Goal: Task Accomplishment & Management: Use online tool/utility

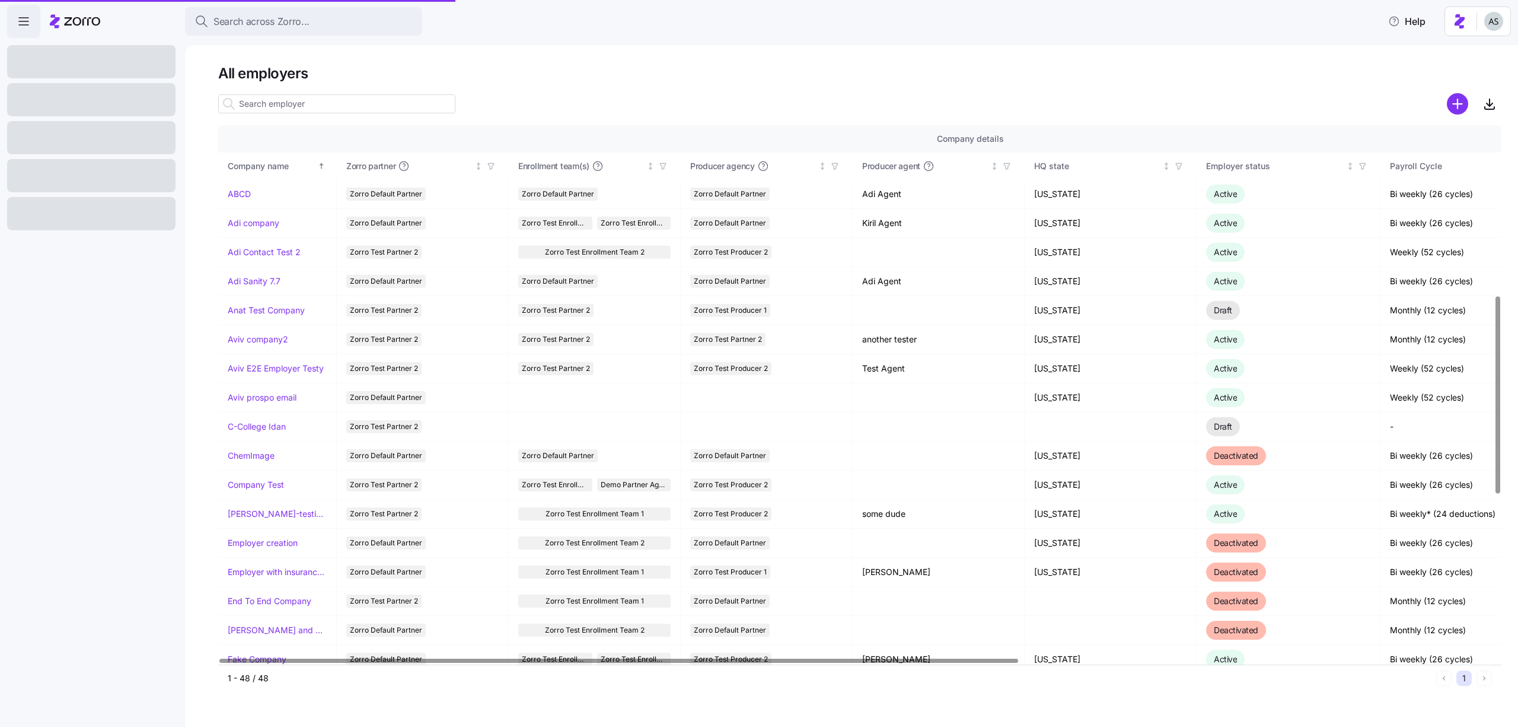
scroll to position [463, 0]
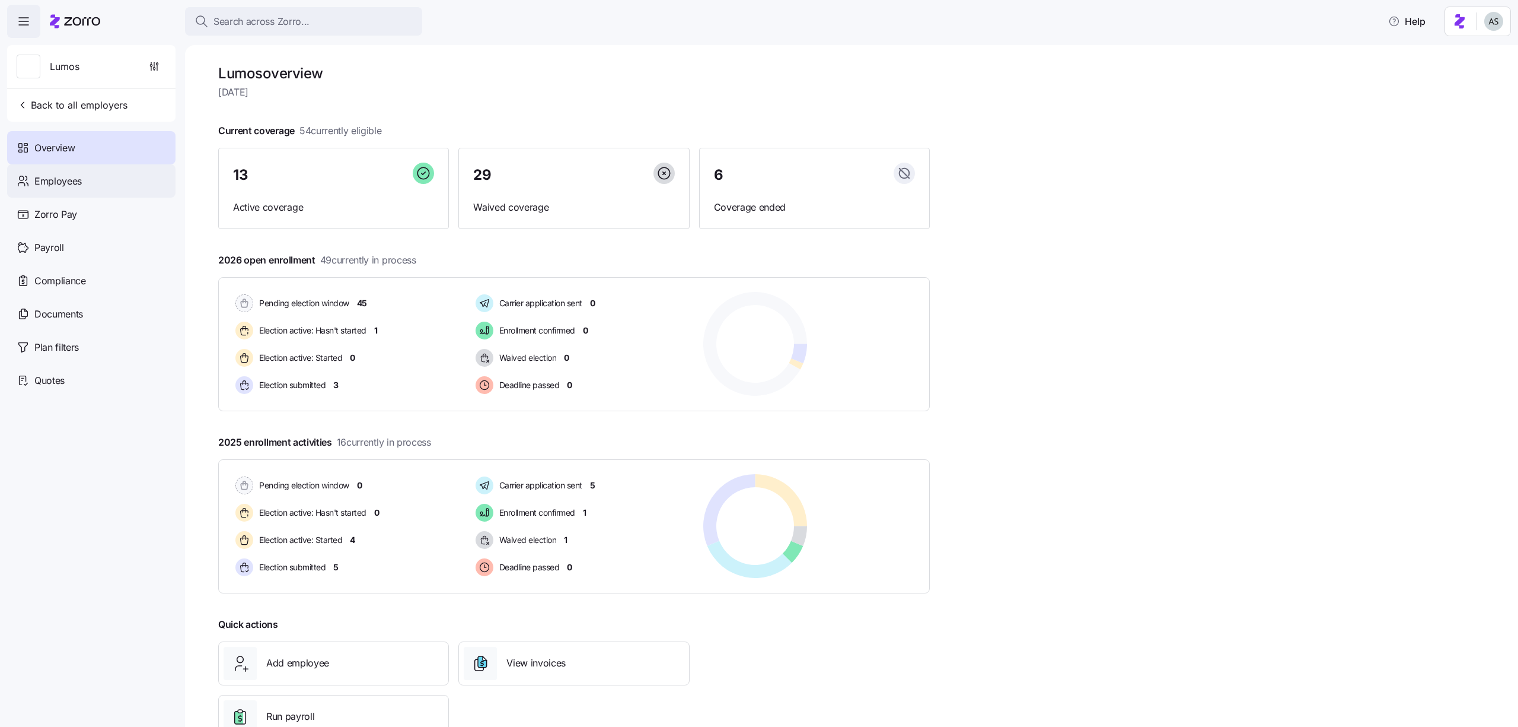
click at [101, 193] on div "Employees" at bounding box center [91, 180] width 168 height 33
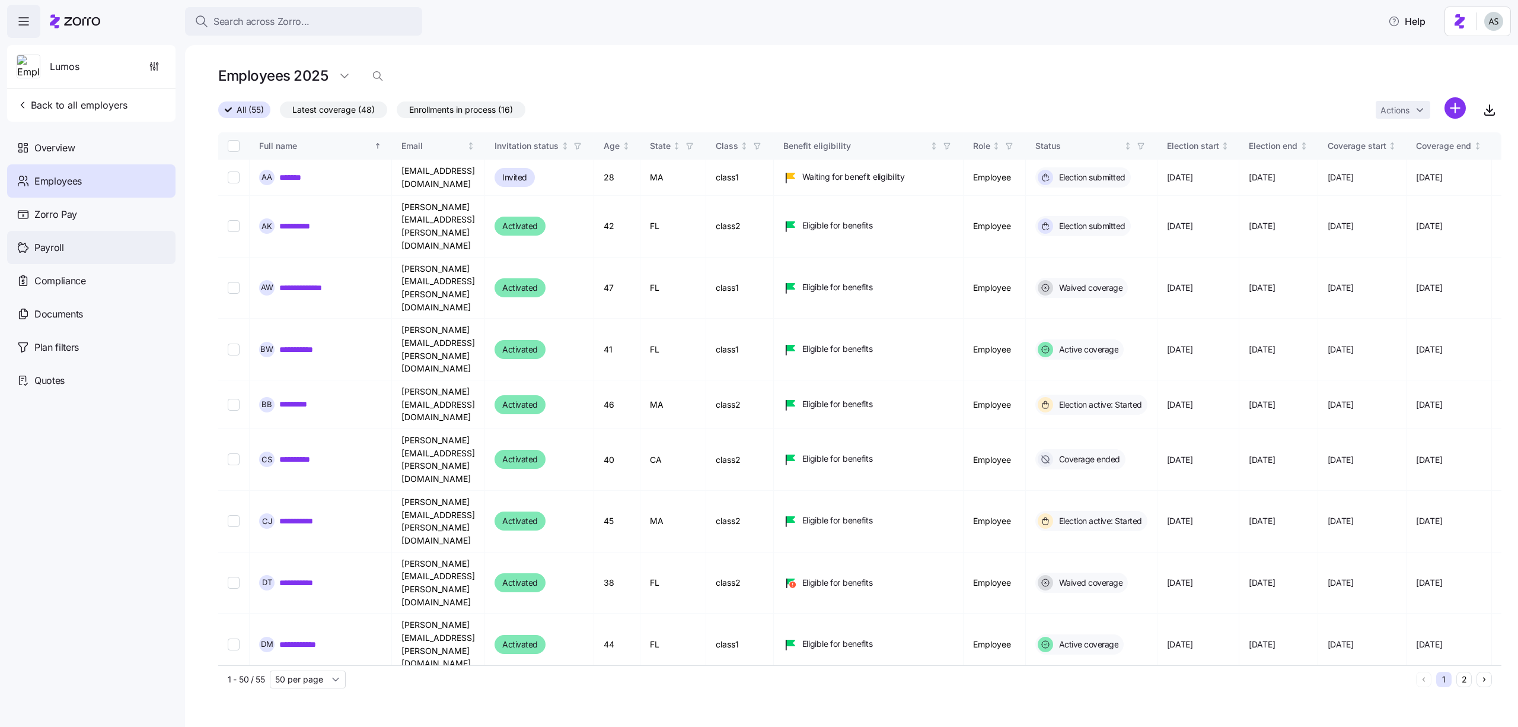
click at [70, 247] on div "Payroll" at bounding box center [91, 247] width 168 height 33
click at [79, 249] on div "Payroll" at bounding box center [91, 247] width 168 height 33
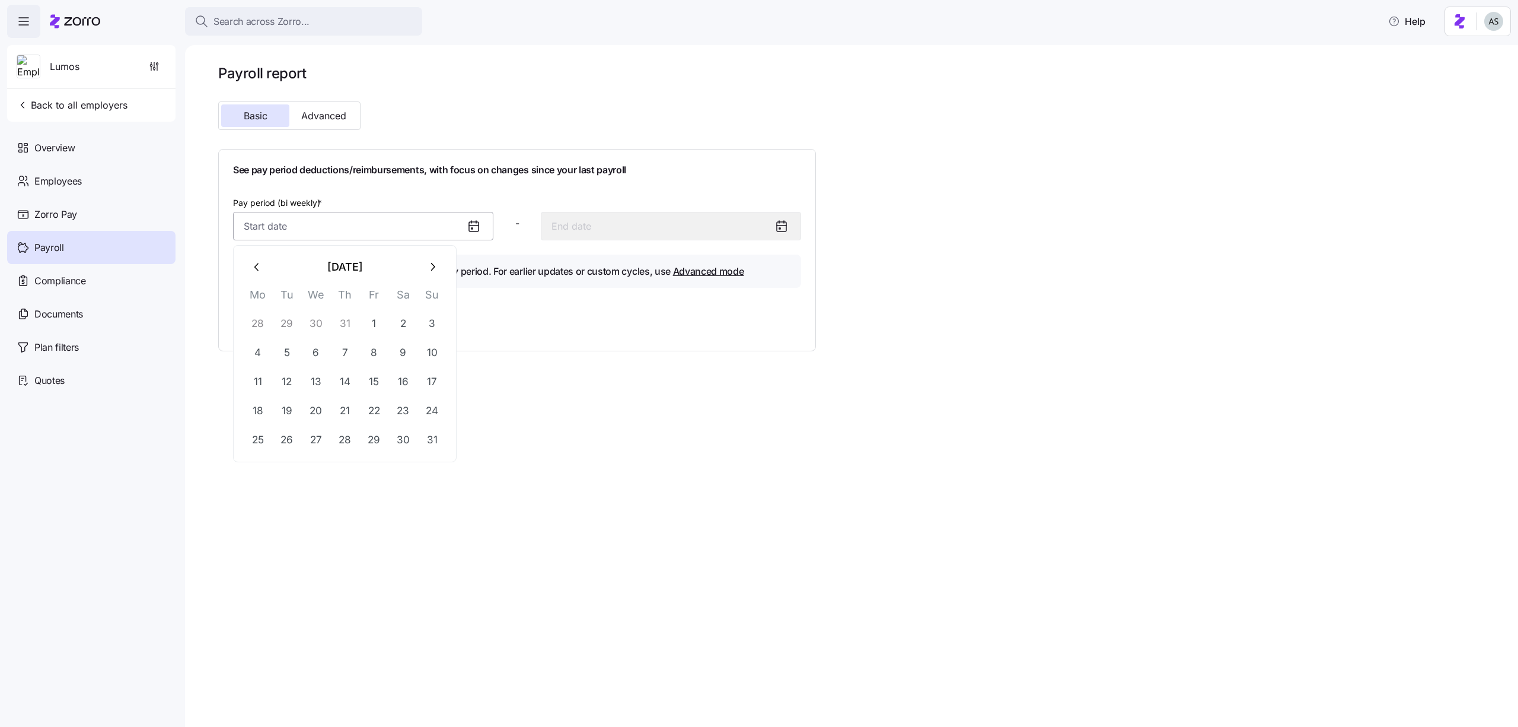
click at [456, 231] on input "Pay period (bi weekly) *" at bounding box center [363, 226] width 260 height 28
click at [383, 322] on button "1" at bounding box center [374, 323] width 28 height 28
type input "[DATE]"
click at [295, 320] on span "Generate report" at bounding box center [282, 321] width 71 height 14
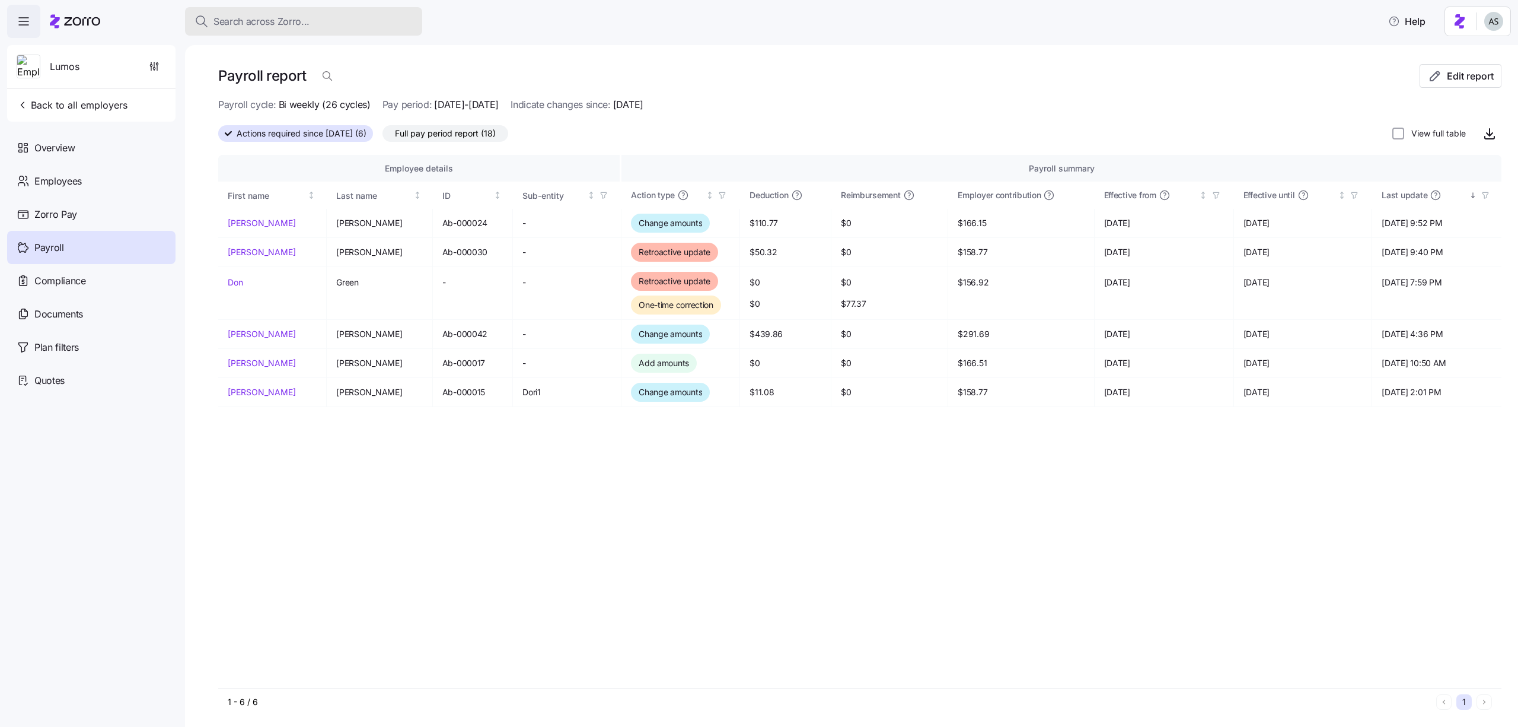
click at [250, 20] on span "Search across Zorro..." at bounding box center [262, 21] width 96 height 15
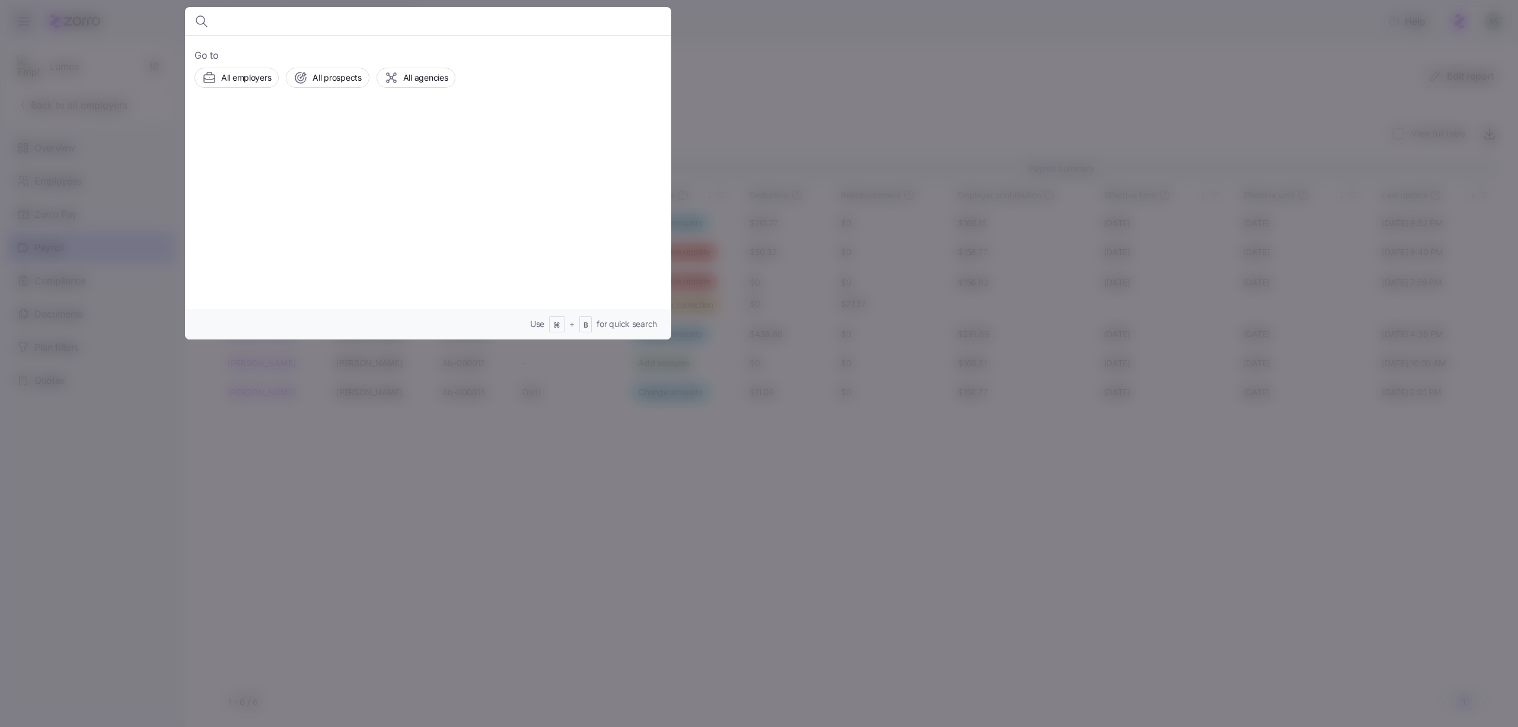
click at [520, 632] on div at bounding box center [759, 363] width 1518 height 727
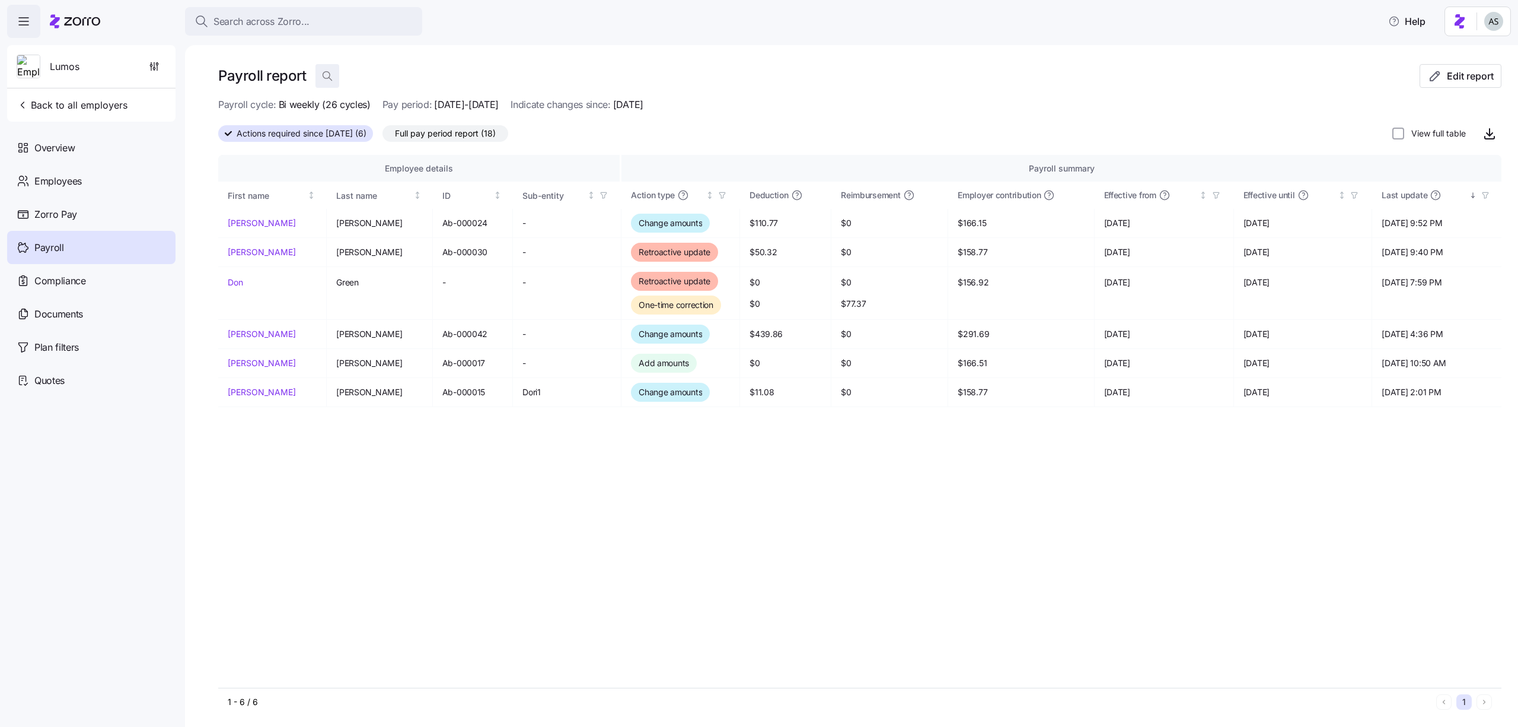
click at [326, 78] on icon "button" at bounding box center [327, 76] width 12 height 12
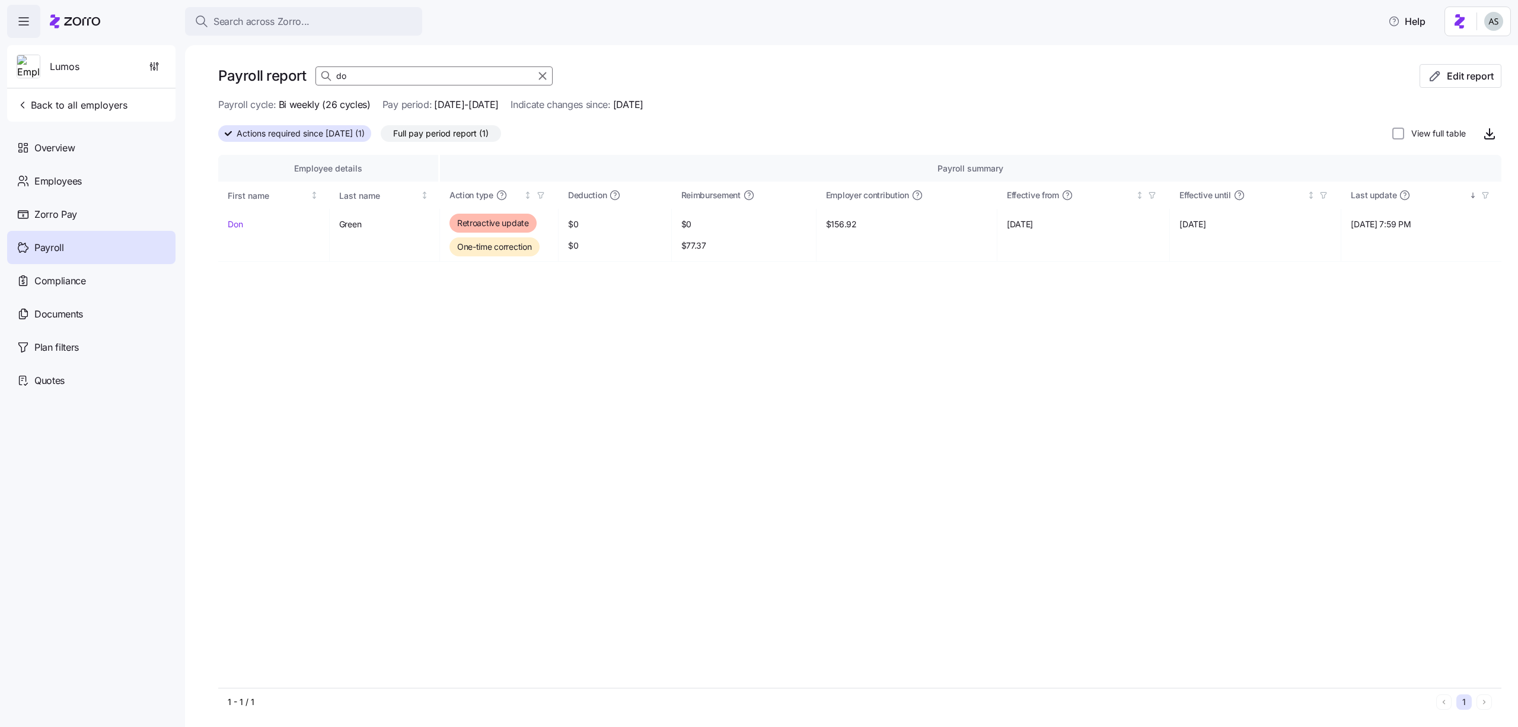
type input "d"
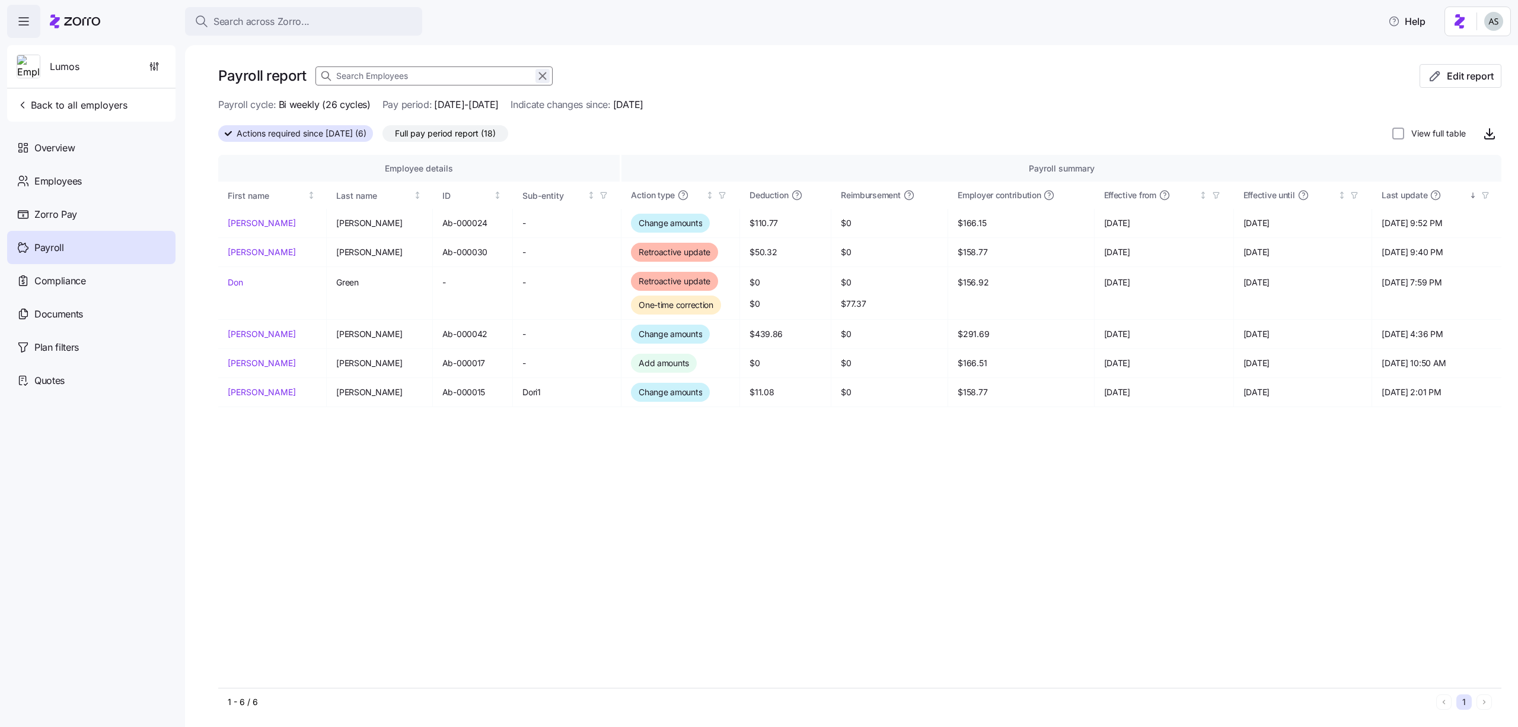
click at [542, 82] on button "button" at bounding box center [543, 76] width 14 height 14
click at [542, 78] on icon "button" at bounding box center [542, 76] width 13 height 14
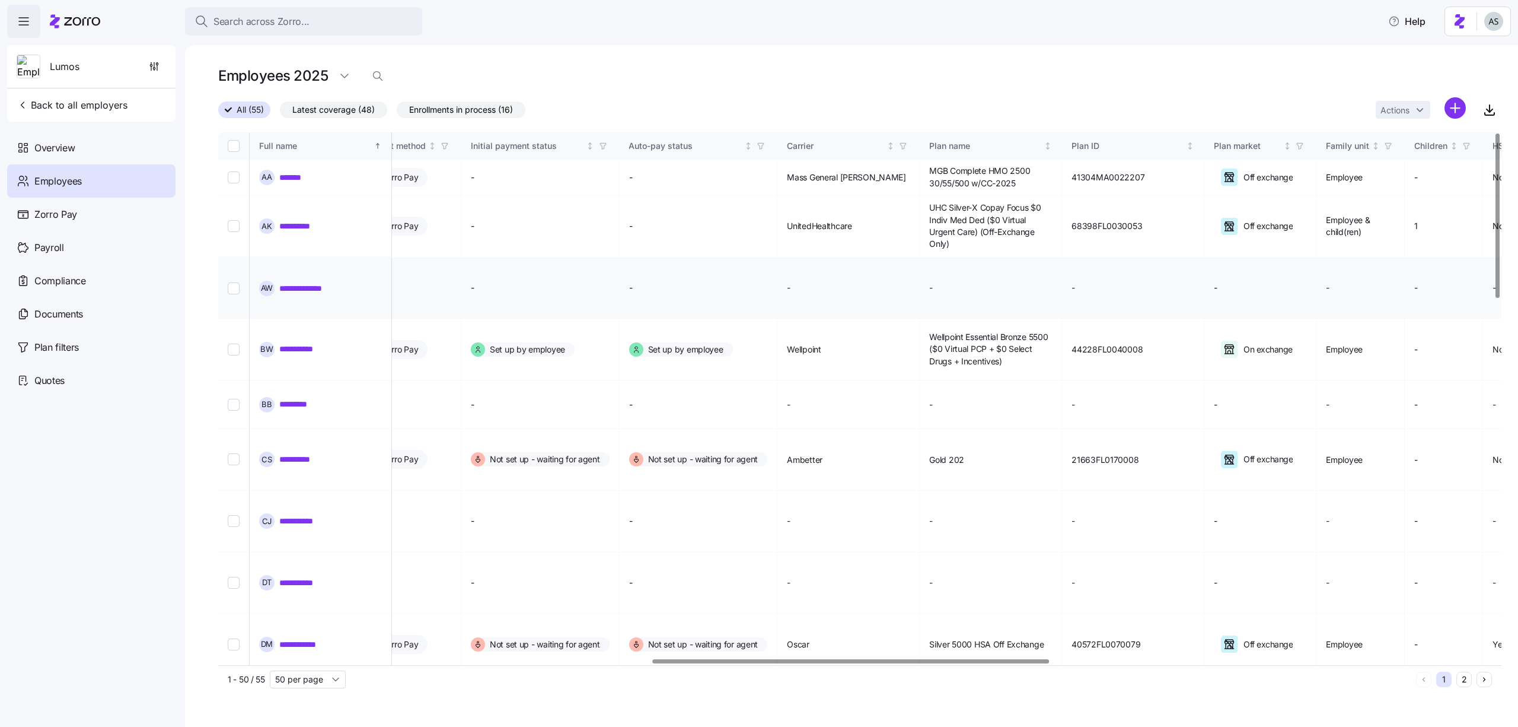
scroll to position [0, 1723]
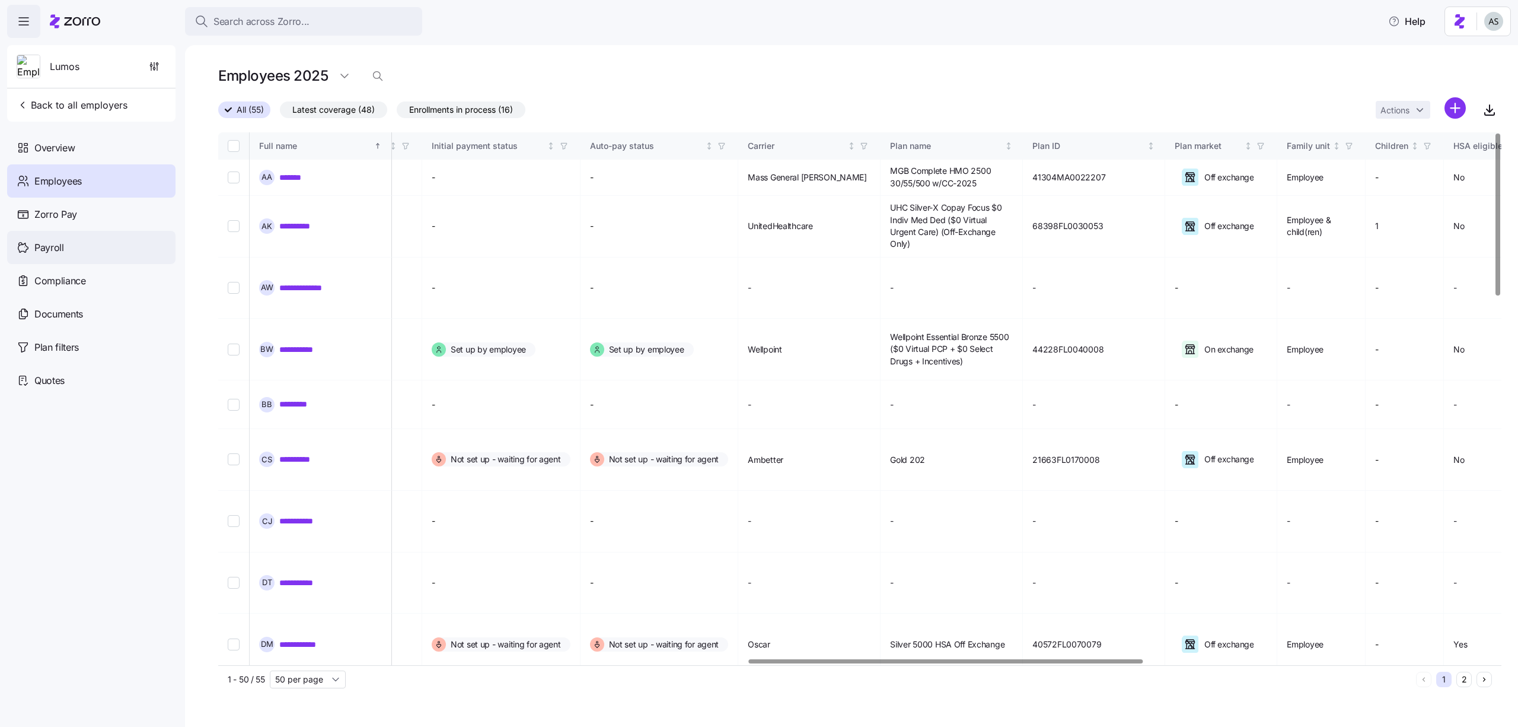
click at [70, 240] on div "Payroll" at bounding box center [91, 247] width 168 height 33
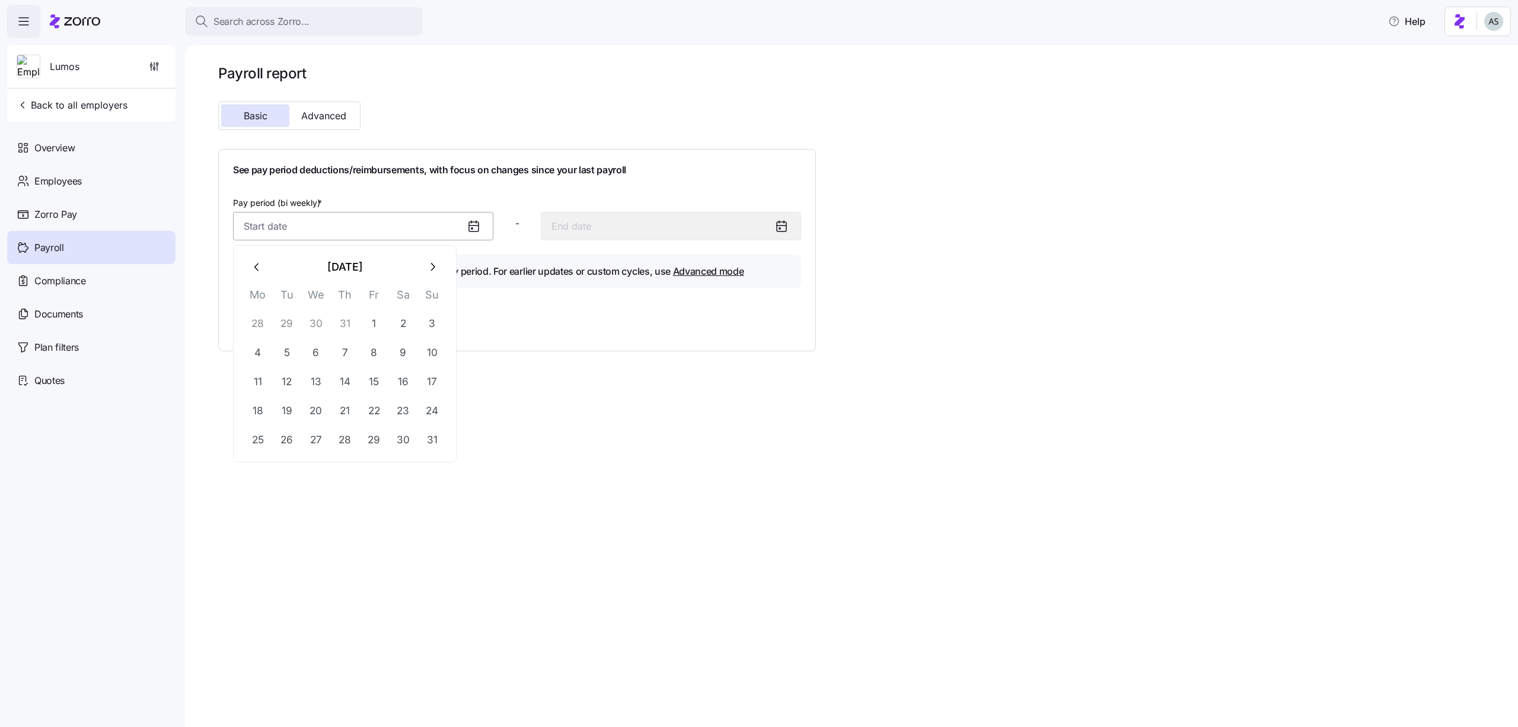
click at [336, 231] on input "Pay period (bi weekly) *" at bounding box center [363, 226] width 260 height 28
click at [370, 317] on button "1" at bounding box center [374, 323] width 28 height 28
type input "[DATE]"
click at [316, 317] on span "Generate report" at bounding box center [282, 321] width 71 height 14
